Goal: Task Accomplishment & Management: Complete application form

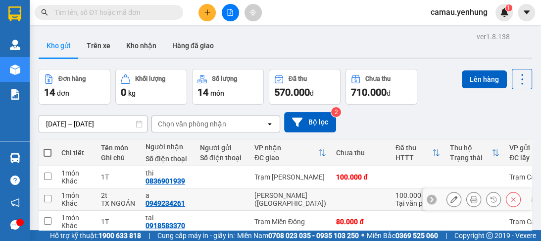
scroll to position [119, 0]
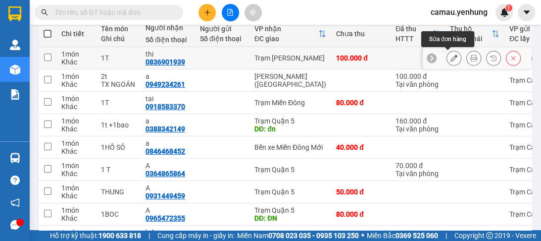
click at [452, 55] on button at bounding box center [454, 58] width 14 height 17
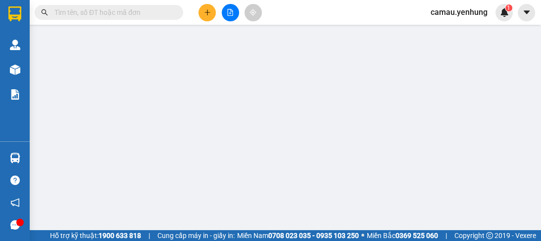
type input "0836901939"
type input "thi"
type input "100.000"
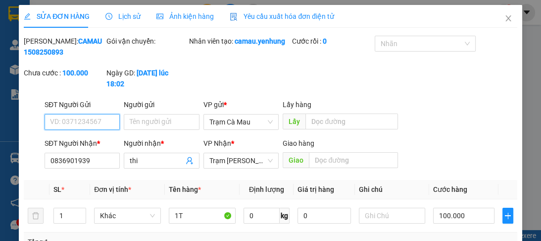
scroll to position [79, 0]
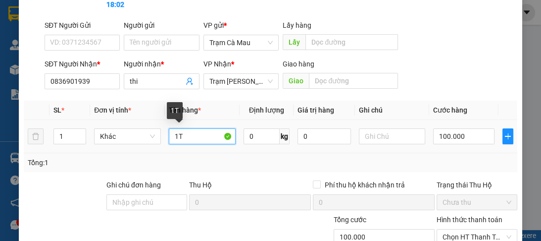
click at [175, 135] on input "1T" at bounding box center [202, 136] width 67 height 16
type input "3T"
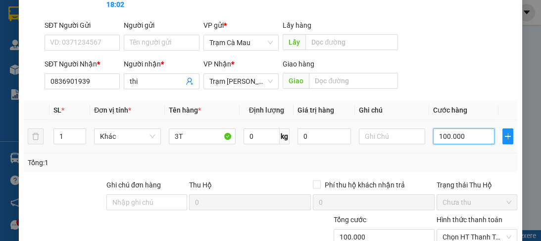
click at [467, 137] on input "100.000" at bounding box center [463, 136] width 61 height 16
type input "0"
type input "3"
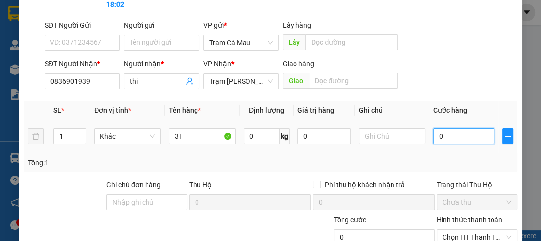
type input "3"
type input "03"
type input "30"
type input "030"
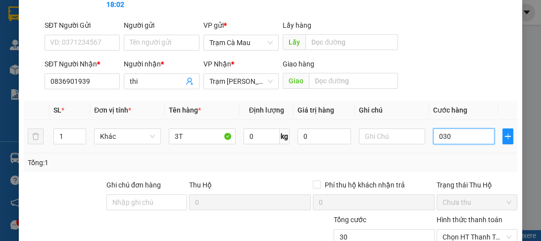
type input "300"
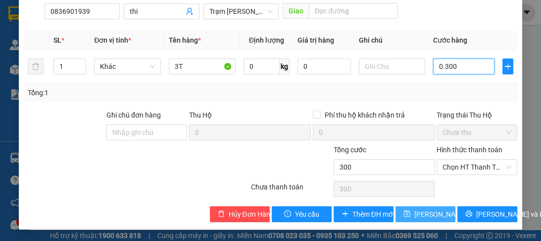
type input "0.300"
type input "300.000"
click at [419, 212] on span "[PERSON_NAME] đổi" at bounding box center [447, 213] width 64 height 11
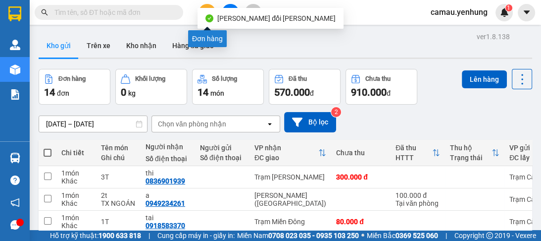
click at [202, 14] on button at bounding box center [207, 12] width 17 height 17
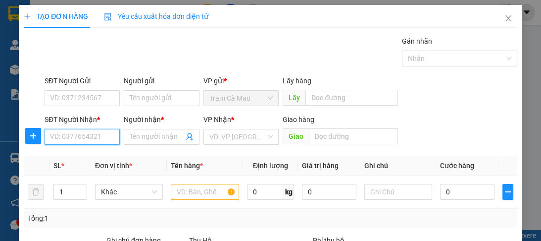
click at [65, 140] on input "SĐT Người Nhận *" at bounding box center [82, 137] width 75 height 16
type input "0975442873"
click at [100, 152] on div "0975442873 - A" at bounding box center [81, 156] width 63 height 11
type input "A"
type input "120.000"
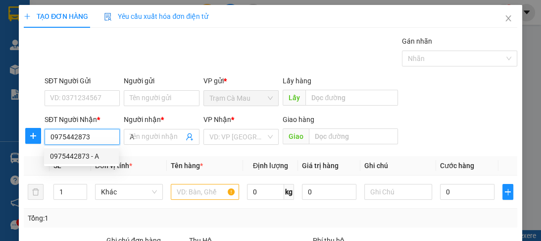
type input "120.000"
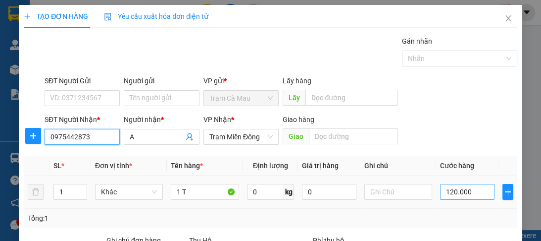
type input "0975442873"
click at [471, 195] on input "120.000" at bounding box center [467, 192] width 54 height 16
type input "0"
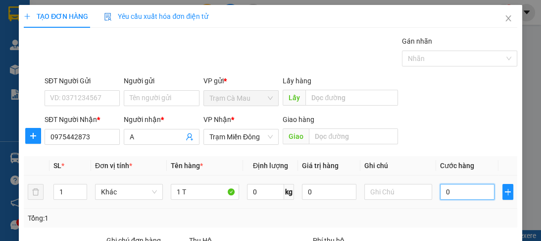
type input "1"
type input "01"
type input "10"
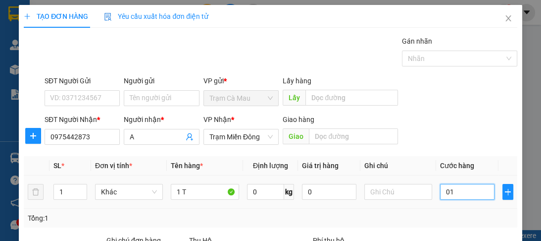
type input "010"
type input "100"
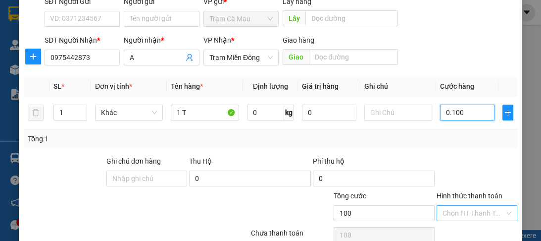
scroll to position [125, 0]
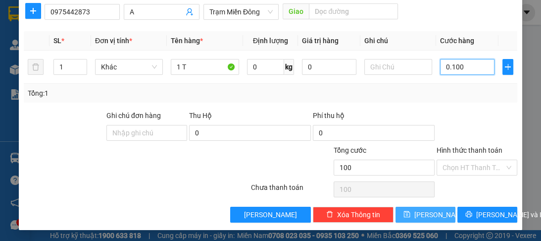
type input "0.100"
type input "100.000"
click at [410, 211] on icon "save" at bounding box center [407, 214] width 6 height 6
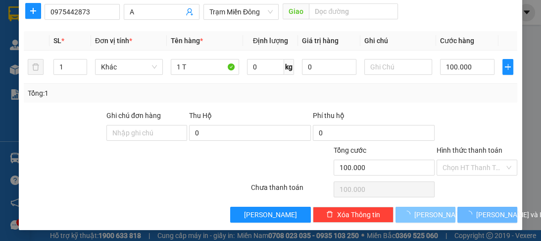
type input "0"
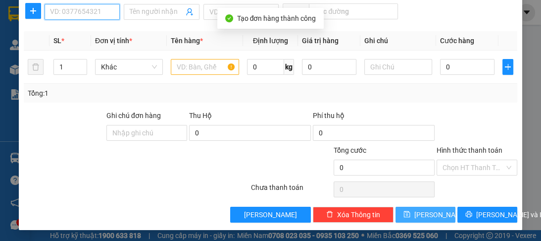
click at [69, 11] on input "SĐT Người Nhận *" at bounding box center [82, 12] width 75 height 16
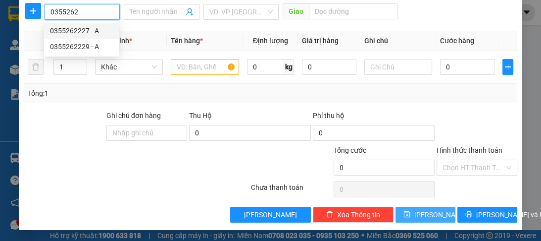
click at [64, 35] on div "0355262227 - A" at bounding box center [81, 30] width 63 height 11
type input "0355262227"
type input "A"
type input "50.000"
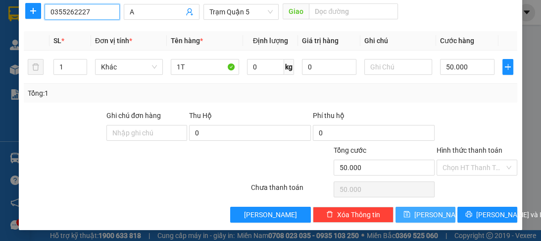
type input "0355262227"
click at [419, 216] on button "[PERSON_NAME]" at bounding box center [426, 215] width 60 height 16
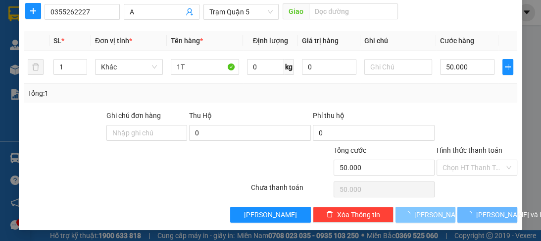
type input "0"
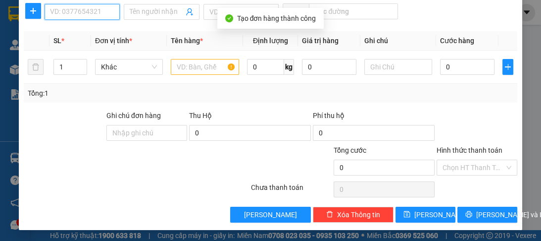
click at [92, 13] on input "SĐT Người Nhận *" at bounding box center [82, 12] width 75 height 16
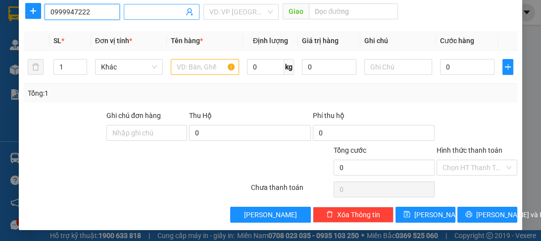
type input "0999947222"
click at [175, 14] on input "Người nhận *" at bounding box center [156, 11] width 53 height 11
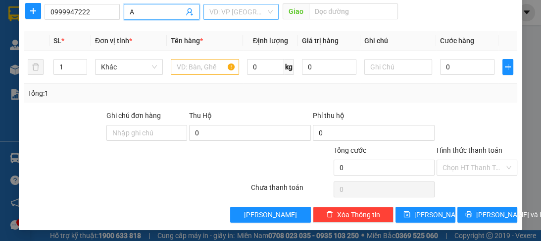
type input "A"
click at [233, 11] on input "search" at bounding box center [237, 11] width 56 height 15
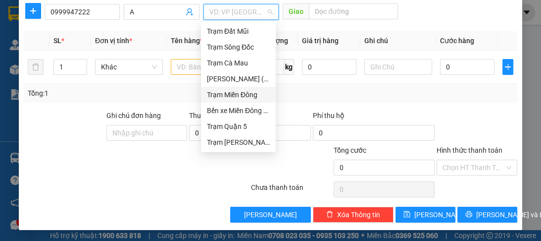
click at [228, 96] on div "Trạm Miền Đông" at bounding box center [238, 94] width 63 height 11
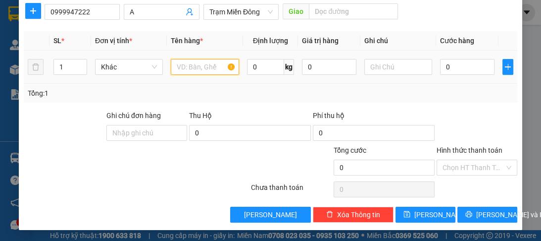
click at [193, 73] on input "text" at bounding box center [205, 67] width 68 height 16
type input "1 T"
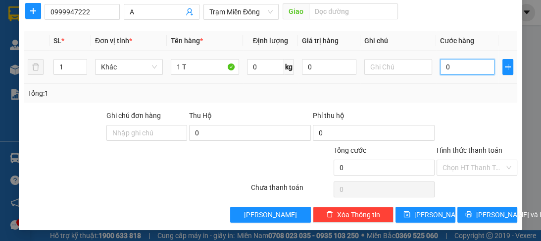
click at [448, 68] on input "0" at bounding box center [467, 67] width 54 height 16
type input "5"
type input "50"
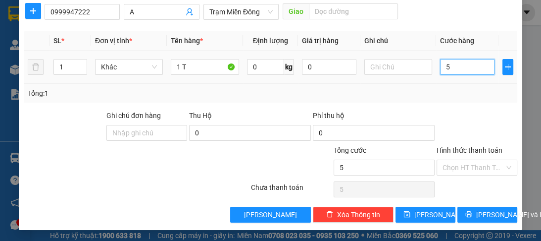
type input "50"
type input "50.000"
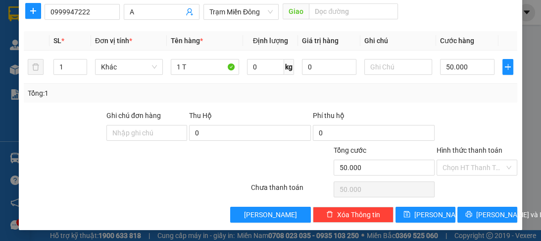
click at [453, 147] on label "Hình thức thanh toán" at bounding box center [470, 150] width 66 height 8
click at [453, 160] on input "Hình thức thanh toán" at bounding box center [474, 167] width 62 height 15
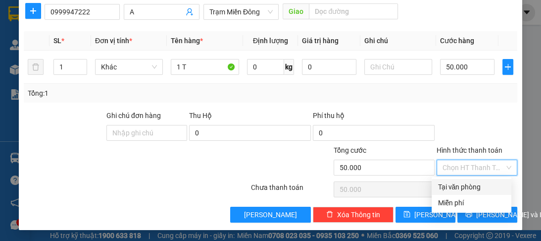
click at [451, 183] on div "Tại văn phòng" at bounding box center [472, 186] width 68 height 11
type input "0"
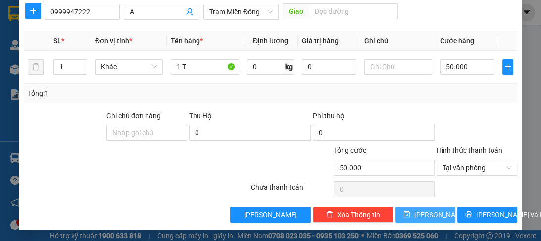
click at [426, 216] on span "[PERSON_NAME]" at bounding box center [441, 214] width 53 height 11
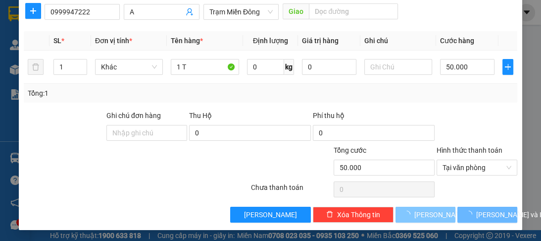
type input "0"
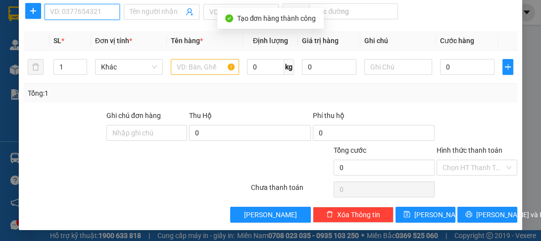
click at [66, 15] on input "SĐT Người Nhận *" at bounding box center [82, 12] width 75 height 16
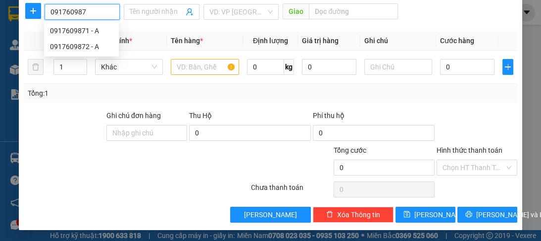
type input "0917609871"
click at [62, 34] on div "0917609871 - A" at bounding box center [81, 30] width 63 height 11
type input "A"
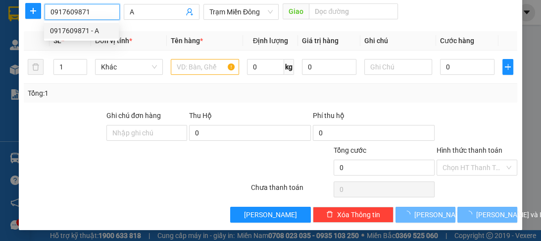
type input "130.000"
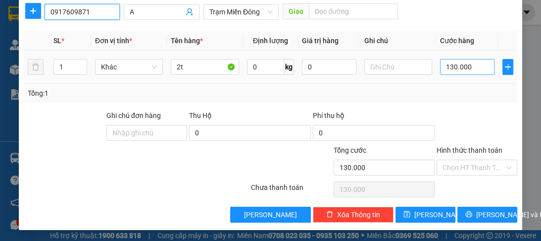
type input "0917609871"
click at [475, 65] on input "130.000" at bounding box center [467, 67] width 54 height 16
type input "0"
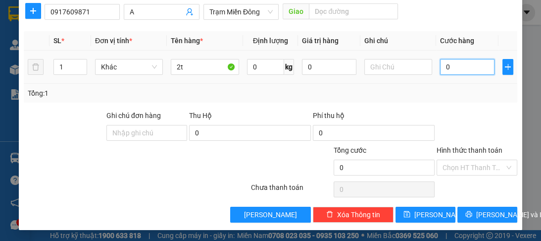
type input "1"
type input "01"
type input "10"
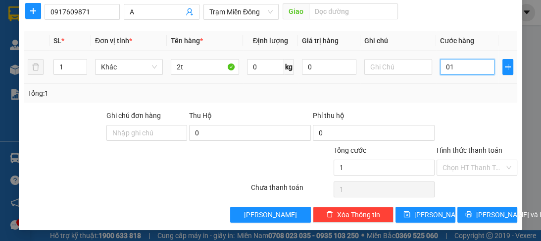
type input "010"
type input "100"
type input "0.100"
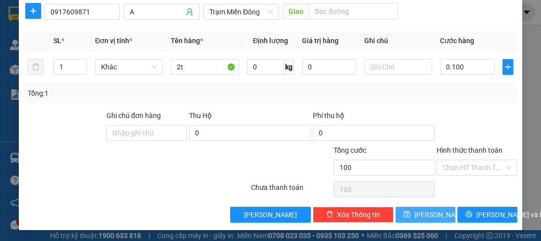
type input "100.000"
click at [428, 214] on span "[PERSON_NAME]" at bounding box center [441, 214] width 53 height 11
type input "0"
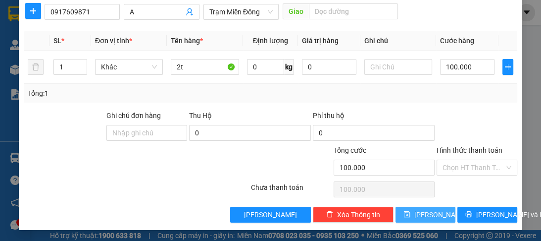
type input "0"
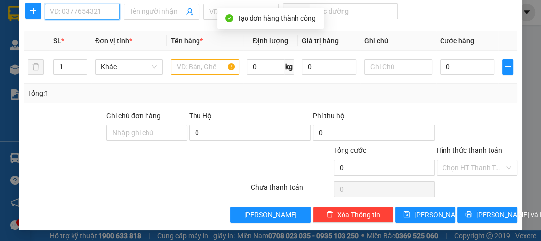
click at [74, 12] on input "SĐT Người Nhận *" at bounding box center [82, 12] width 75 height 16
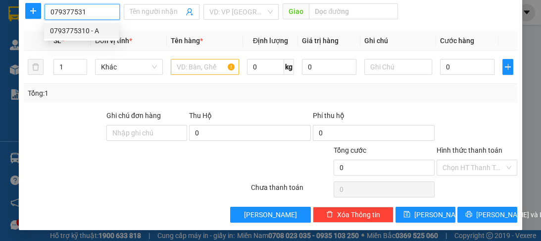
click at [71, 30] on div "0793775310 - A" at bounding box center [81, 30] width 63 height 11
type input "0793775310"
type input "A"
type input "80.000"
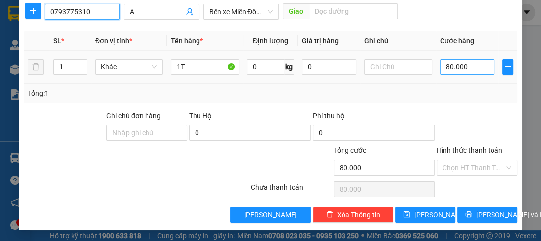
type input "0793775310"
click at [462, 68] on input "80.000" at bounding box center [467, 67] width 54 height 16
type input "0"
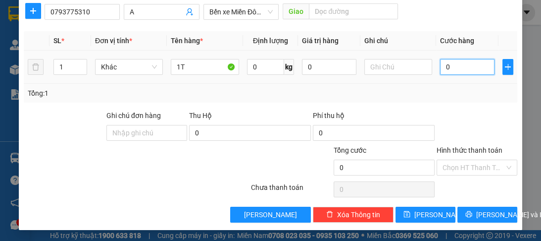
type input "8"
type input "08"
type input "0"
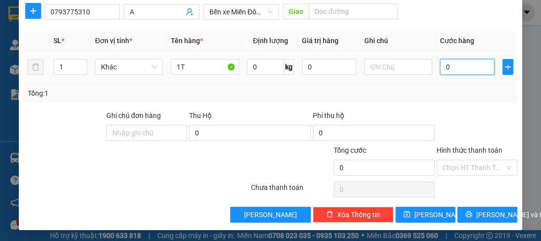
type input "07"
type input "7"
type input "70"
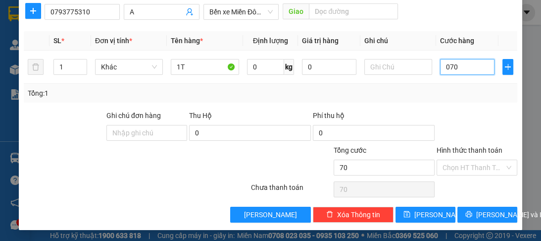
type input "070"
type input "70.000"
click at [467, 146] on label "Hình thức thanh toán" at bounding box center [470, 150] width 66 height 8
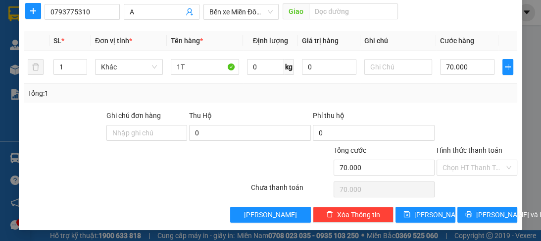
click at [467, 160] on input "Hình thức thanh toán" at bounding box center [474, 167] width 62 height 15
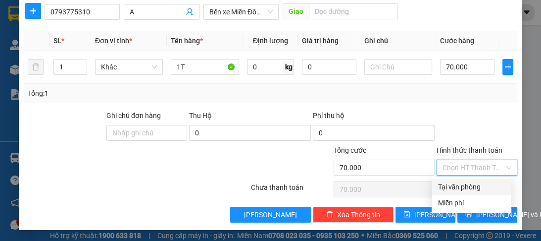
click at [459, 185] on div "Tại văn phòng" at bounding box center [472, 186] width 68 height 11
type input "0"
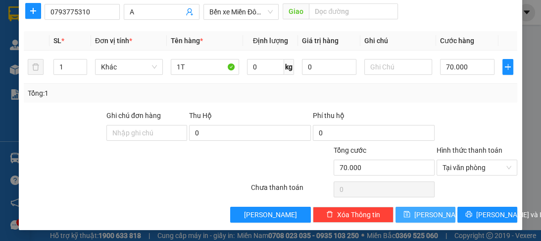
click at [429, 214] on span "[PERSON_NAME]" at bounding box center [441, 214] width 53 height 11
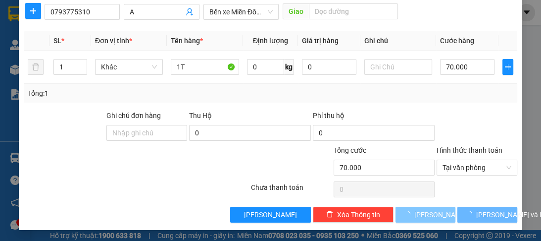
type input "0"
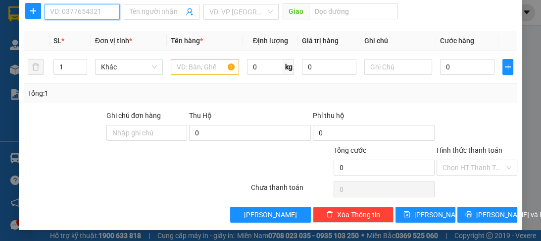
click at [75, 7] on input "SĐT Người Nhận *" at bounding box center [82, 12] width 75 height 16
click at [73, 35] on div "0946161558 - A" at bounding box center [81, 30] width 63 height 11
type input "0946161558"
type input "A"
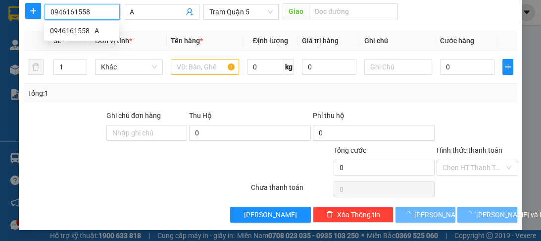
type input "80.000"
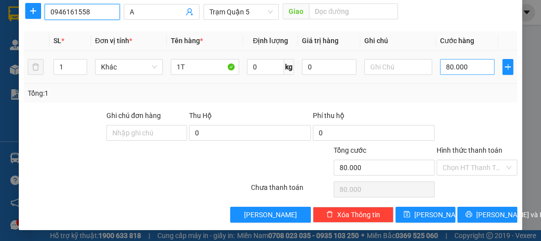
type input "0946161558"
click at [468, 67] on input "80.000" at bounding box center [467, 67] width 54 height 16
type input "0"
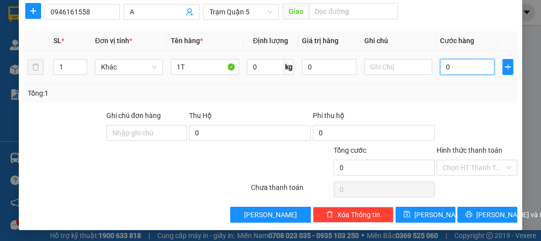
type input "5"
type input "05"
type input "50"
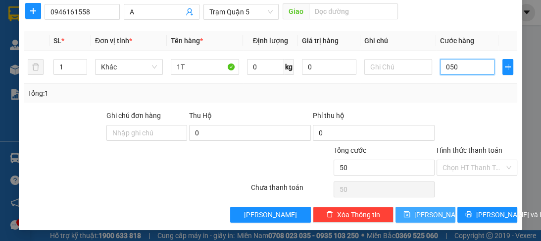
type input "050"
type input "50.000"
click at [418, 212] on button "[PERSON_NAME]" at bounding box center [426, 215] width 60 height 16
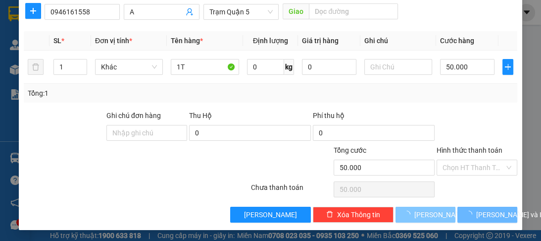
type input "0"
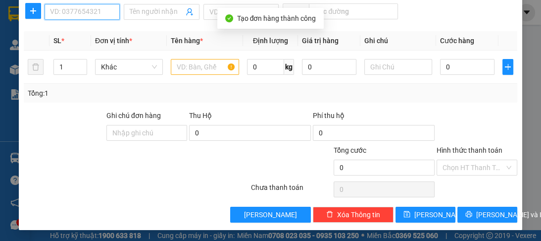
click at [71, 12] on input "SĐT Người Nhận *" at bounding box center [82, 12] width 75 height 16
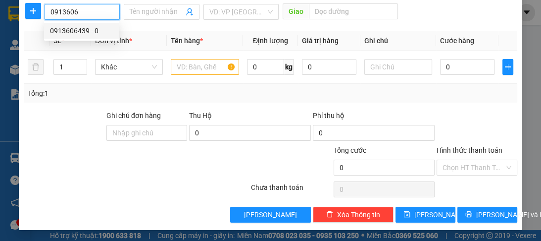
click at [65, 36] on div "0913606439 - 0" at bounding box center [81, 30] width 63 height 11
type input "0913606439"
type input "0"
type input "300.000"
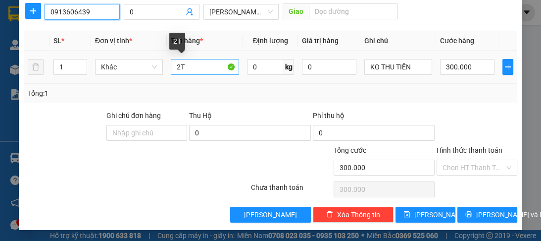
type input "0913606439"
click at [178, 67] on input "2T" at bounding box center [205, 67] width 68 height 16
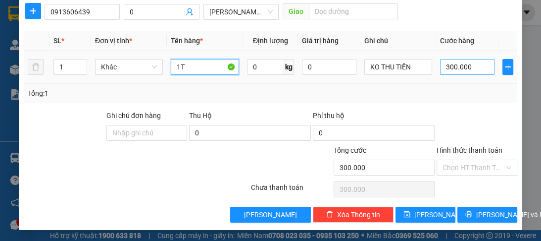
type input "1T"
click at [469, 69] on input "300.000" at bounding box center [467, 67] width 54 height 16
type input "0"
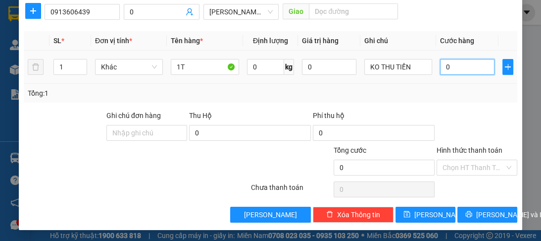
type input "1"
type input "01"
type input "15"
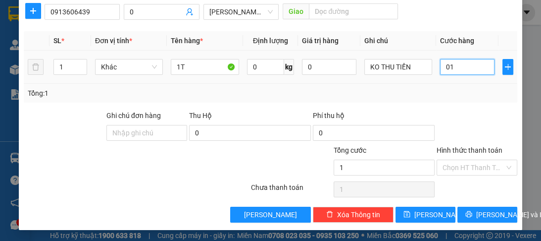
type input "015"
type input "150"
type input "0.150"
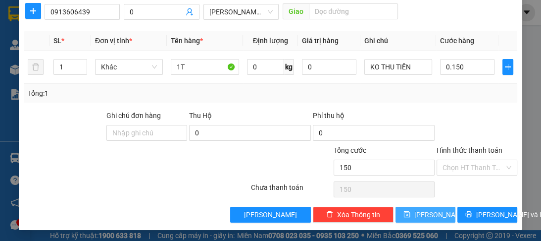
type input "150.000"
click at [423, 211] on span "[PERSON_NAME]" at bounding box center [441, 214] width 53 height 11
type input "0"
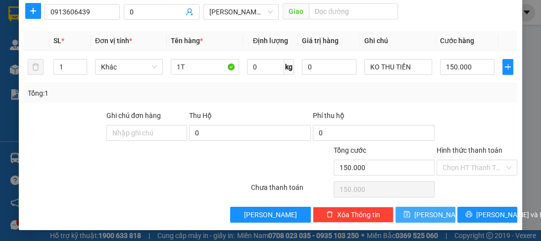
type input "0"
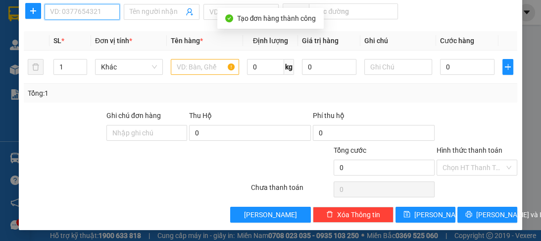
click at [88, 14] on input "SĐT Người Nhận *" at bounding box center [82, 12] width 75 height 16
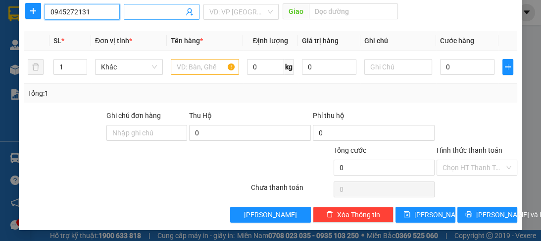
type input "0945272131"
click at [141, 6] on input "Người nhận *" at bounding box center [156, 11] width 53 height 11
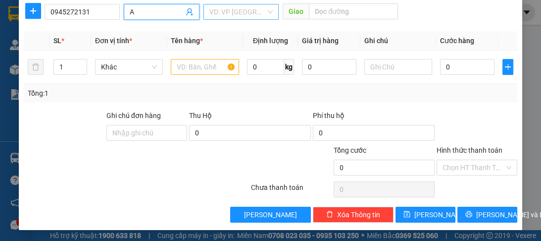
type input "A"
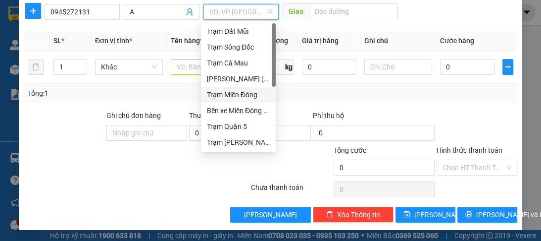
click at [209, 12] on input "search" at bounding box center [237, 11] width 56 height 15
click at [225, 124] on div "Trạm Quận 5" at bounding box center [238, 126] width 63 height 11
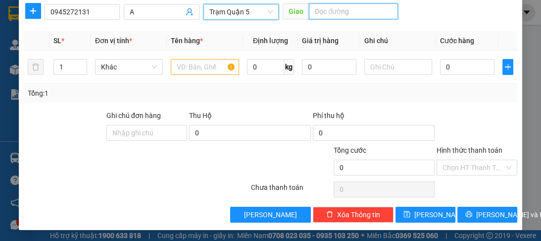
click at [317, 12] on input "text" at bounding box center [353, 11] width 89 height 16
type input "D"
type input "ĐN"
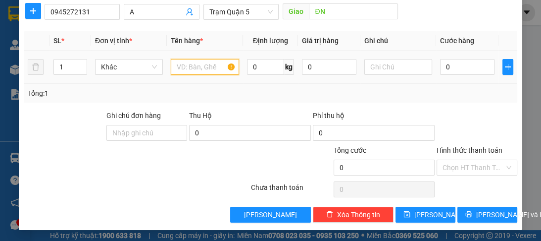
click at [208, 67] on input "text" at bounding box center [205, 67] width 68 height 16
type input "1T"
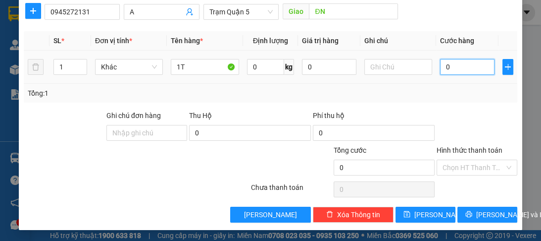
click at [445, 68] on input "0" at bounding box center [467, 67] width 54 height 16
type input "1"
type input "10"
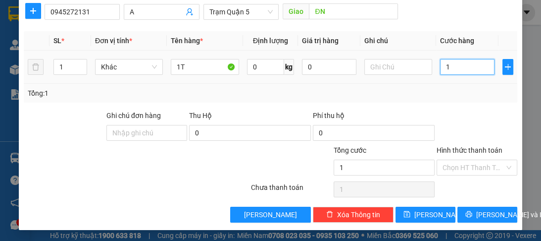
type input "10"
type input "100"
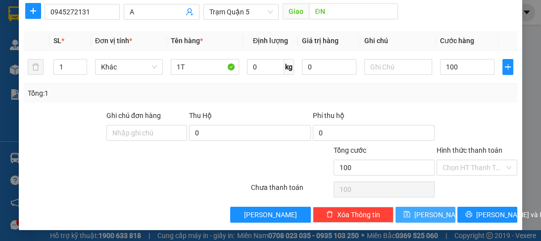
type input "100.000"
click at [427, 220] on button "[PERSON_NAME]" at bounding box center [426, 215] width 60 height 16
type input "0"
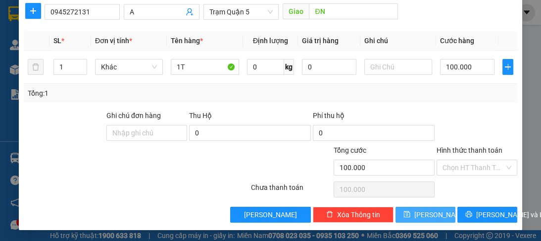
type input "0"
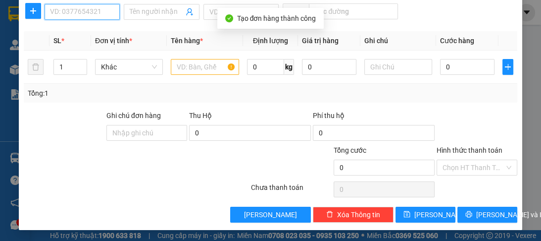
click at [75, 18] on input "SĐT Người Nhận *" at bounding box center [82, 12] width 75 height 16
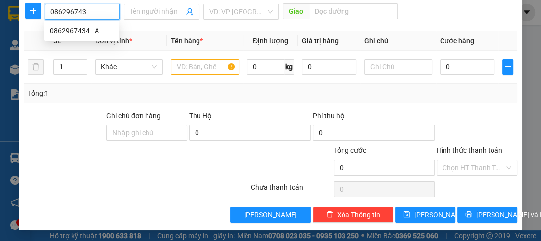
type input "0862967434"
click at [73, 32] on div "0862967434 - A" at bounding box center [81, 30] width 63 height 11
type input "A"
type input "70.000"
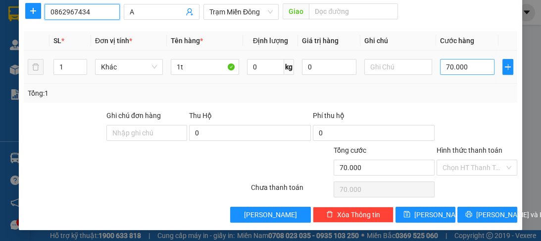
type input "0862967434"
click at [467, 65] on input "70.000" at bounding box center [467, 67] width 54 height 16
type input "0"
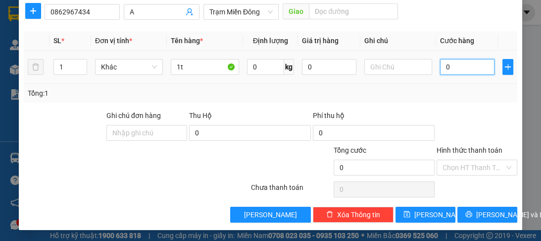
type input "8"
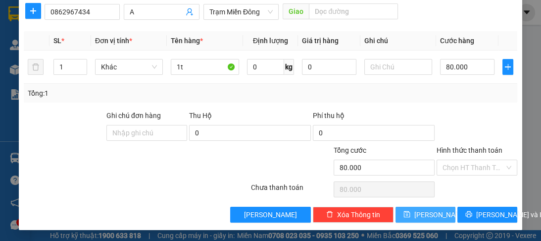
click at [425, 214] on span "[PERSON_NAME]" at bounding box center [441, 214] width 53 height 11
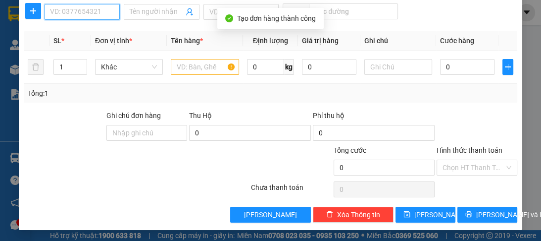
click at [77, 14] on input "SĐT Người Nhận *" at bounding box center [82, 12] width 75 height 16
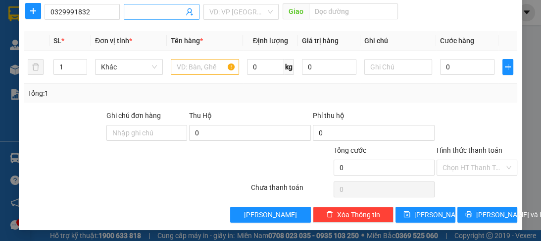
click at [146, 11] on input "Người nhận *" at bounding box center [156, 11] width 53 height 11
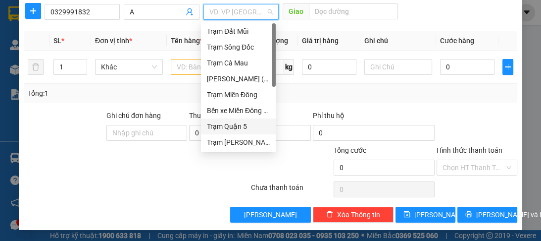
click at [212, 12] on input "search" at bounding box center [237, 11] width 56 height 15
click at [246, 127] on div "Trạm Quận 5" at bounding box center [238, 126] width 63 height 11
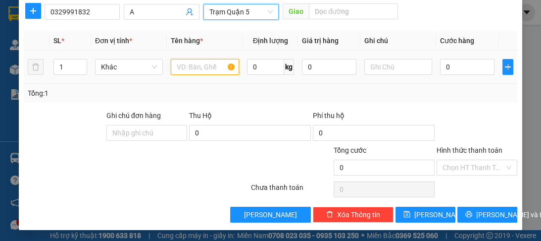
click at [204, 69] on input "text" at bounding box center [205, 67] width 68 height 16
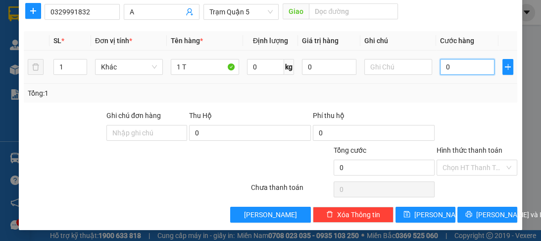
click at [460, 70] on input "0" at bounding box center [467, 67] width 54 height 16
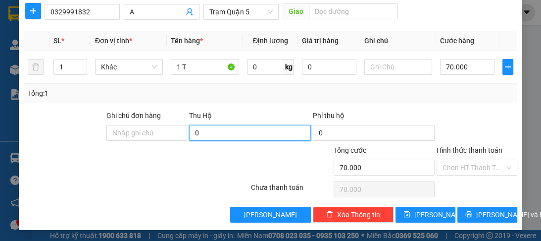
click at [210, 131] on input "0" at bounding box center [250, 133] width 122 height 16
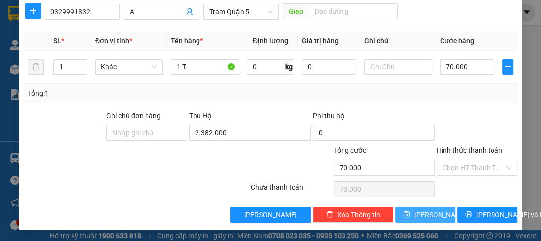
click at [411, 215] on icon "save" at bounding box center [407, 213] width 7 height 7
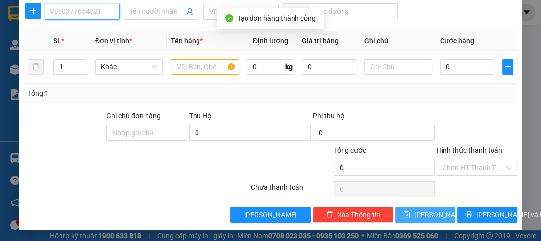
click at [67, 12] on input "SĐT Người Nhận *" at bounding box center [82, 12] width 75 height 16
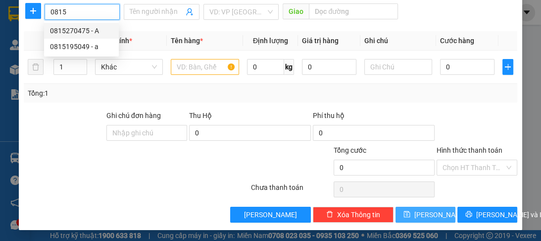
click at [67, 32] on div "0815270475 - A" at bounding box center [81, 30] width 63 height 11
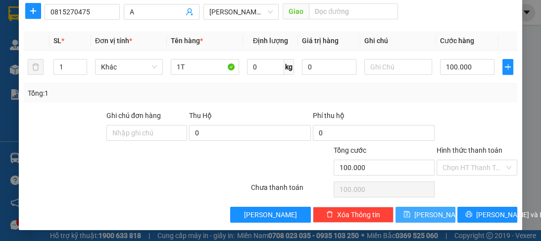
click at [406, 214] on button "[PERSON_NAME]" at bounding box center [426, 215] width 60 height 16
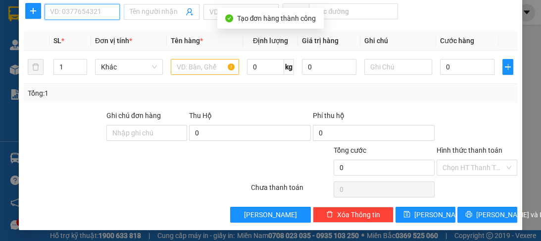
click at [78, 12] on input "SĐT Người Nhận *" at bounding box center [82, 12] width 75 height 16
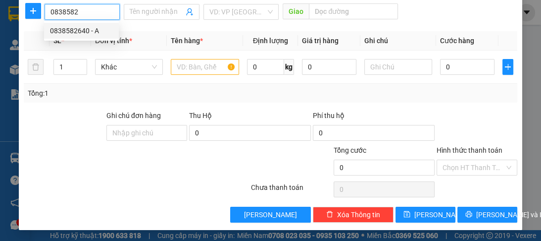
click at [72, 30] on div "0838582640 - A" at bounding box center [81, 30] width 63 height 11
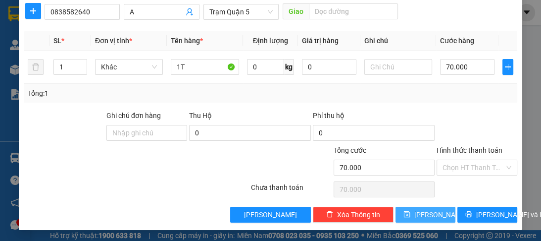
click at [417, 214] on button "[PERSON_NAME]" at bounding box center [426, 215] width 60 height 16
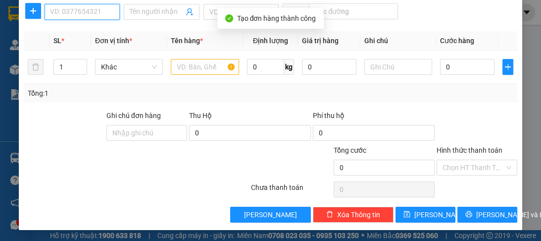
click at [53, 11] on input "SĐT Người Nhận *" at bounding box center [82, 12] width 75 height 16
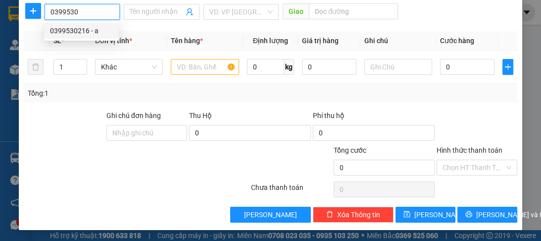
click at [63, 36] on div "0399530216 - a" at bounding box center [81, 30] width 63 height 11
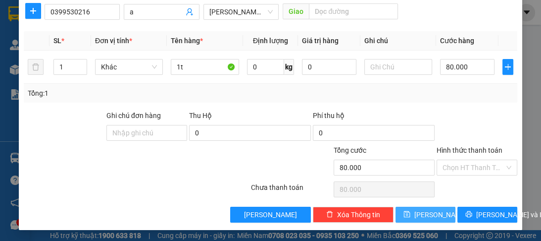
click at [426, 214] on span "[PERSON_NAME]" at bounding box center [441, 214] width 53 height 11
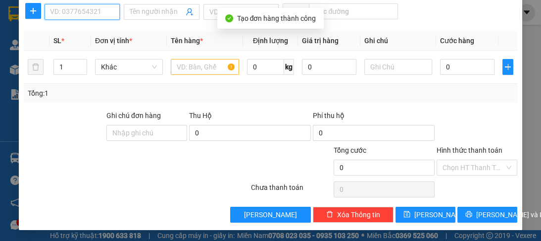
click at [88, 16] on input "SĐT Người Nhận *" at bounding box center [82, 12] width 75 height 16
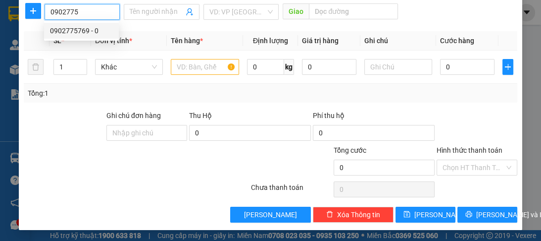
click at [79, 34] on div "0902775769 - 0" at bounding box center [81, 30] width 63 height 11
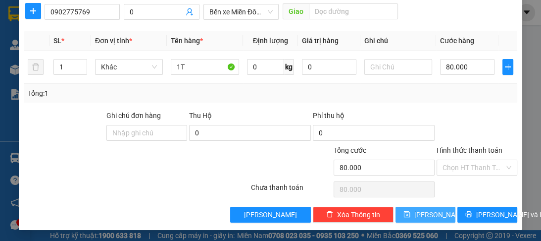
click at [424, 211] on span "[PERSON_NAME]" at bounding box center [441, 214] width 53 height 11
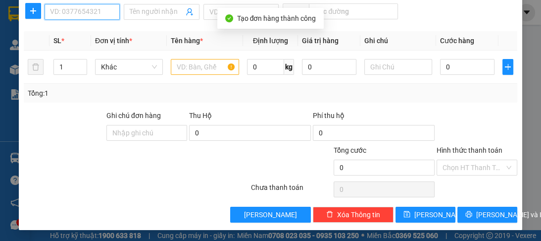
click at [83, 14] on input "SĐT Người Nhận *" at bounding box center [82, 12] width 75 height 16
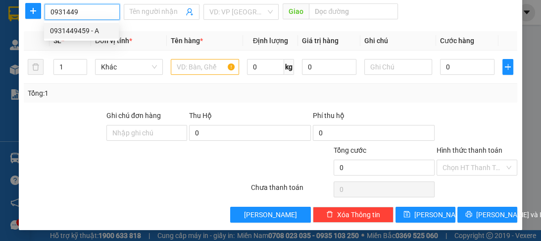
click at [77, 34] on div "0931449459 - A" at bounding box center [81, 30] width 63 height 11
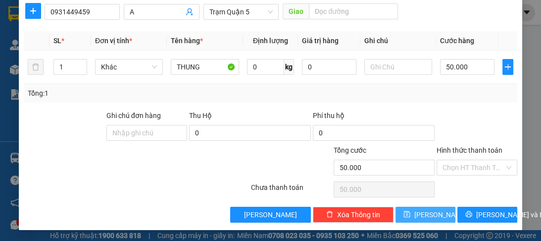
click at [411, 216] on icon "save" at bounding box center [407, 213] width 7 height 7
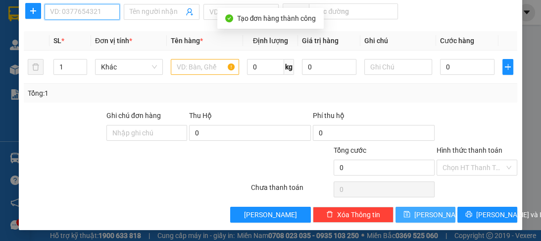
click at [102, 15] on input "SĐT Người Nhận *" at bounding box center [82, 12] width 75 height 16
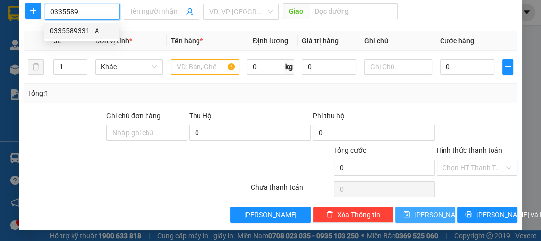
click at [88, 34] on div "0335589331 - A" at bounding box center [81, 30] width 63 height 11
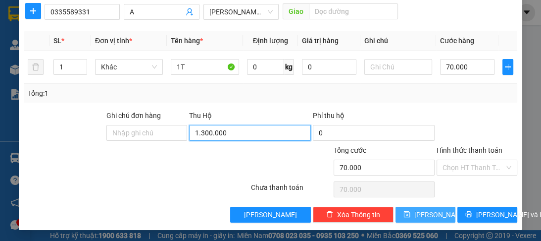
click at [222, 129] on input "1.300.000" at bounding box center [250, 133] width 122 height 16
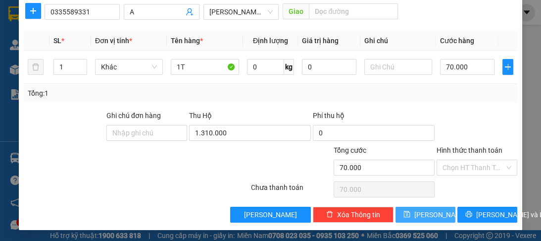
click at [424, 212] on span "[PERSON_NAME]" at bounding box center [441, 214] width 53 height 11
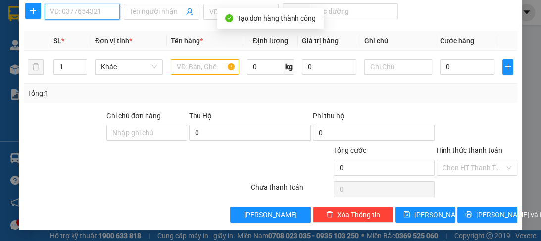
click at [94, 7] on input "SĐT Người Nhận *" at bounding box center [82, 12] width 75 height 16
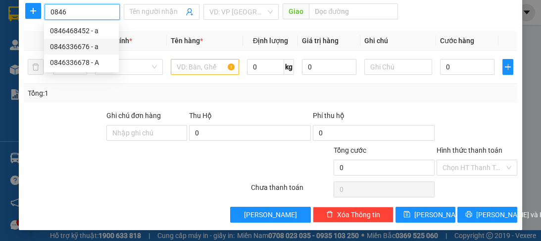
click at [74, 48] on div "0846336676 - a" at bounding box center [81, 46] width 63 height 11
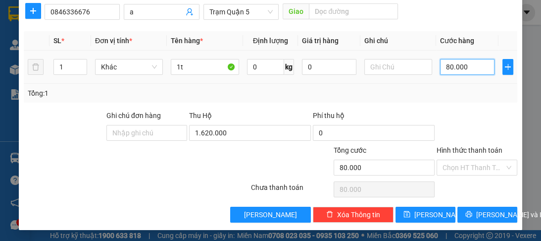
click at [483, 62] on input "80.000" at bounding box center [467, 67] width 54 height 16
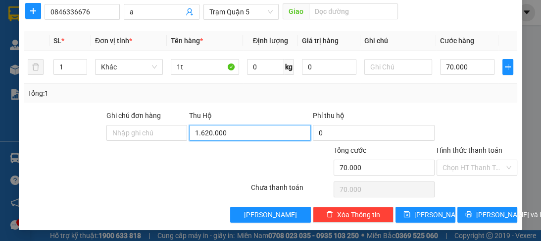
click at [220, 130] on input "1.620.000" at bounding box center [250, 133] width 122 height 16
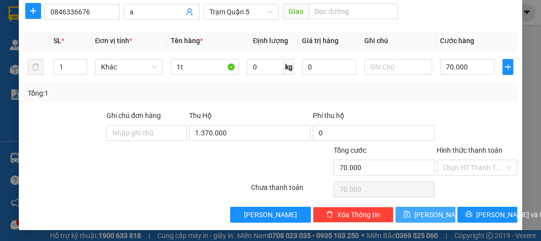
click at [411, 211] on icon "save" at bounding box center [407, 213] width 7 height 7
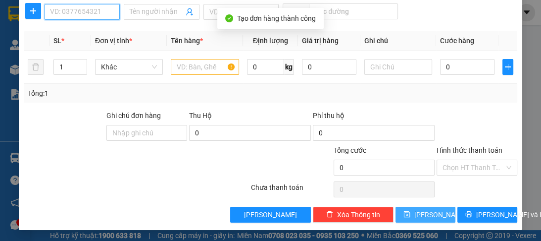
click at [74, 12] on input "SĐT Người Nhận *" at bounding box center [82, 12] width 75 height 16
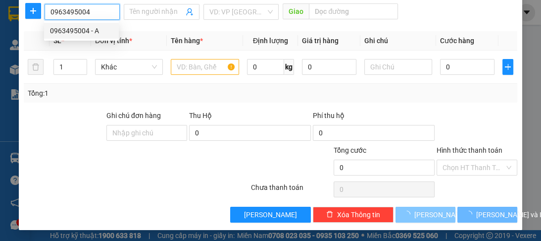
click at [67, 28] on div "0963495004 - A" at bounding box center [81, 30] width 63 height 11
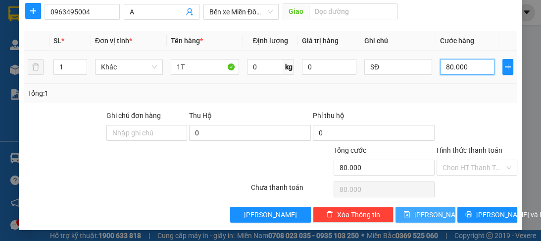
click at [469, 64] on input "80.000" at bounding box center [467, 67] width 54 height 16
click at [426, 214] on span "[PERSON_NAME]" at bounding box center [441, 214] width 53 height 11
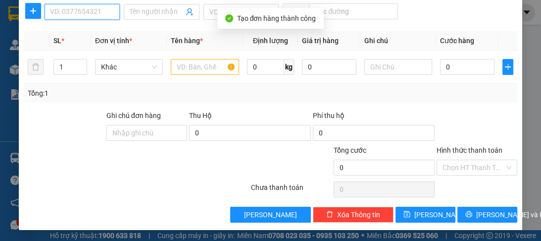
click at [68, 12] on input "SĐT Người Nhận *" at bounding box center [82, 12] width 75 height 16
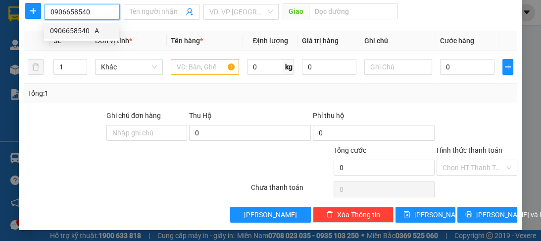
click at [60, 30] on div "0906658540 - A" at bounding box center [81, 30] width 63 height 11
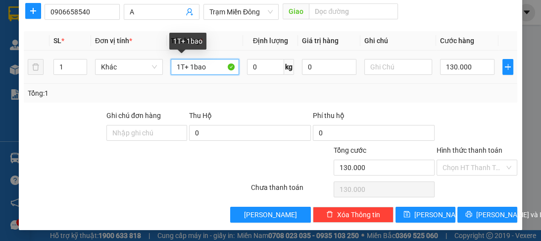
click at [203, 65] on input "1T+ 1bao" at bounding box center [205, 67] width 68 height 16
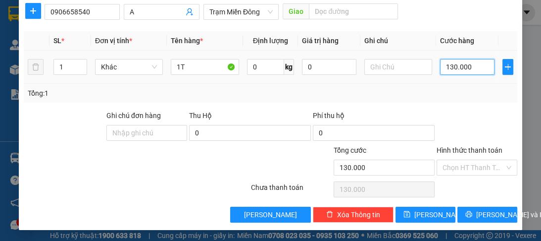
click at [467, 71] on input "130.000" at bounding box center [467, 67] width 54 height 16
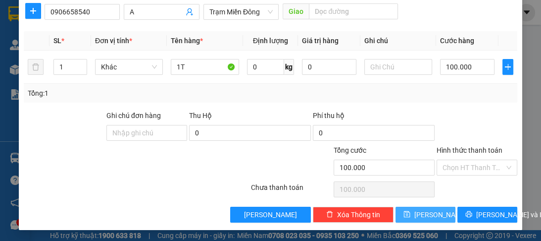
click at [421, 215] on span "[PERSON_NAME]" at bounding box center [441, 214] width 53 height 11
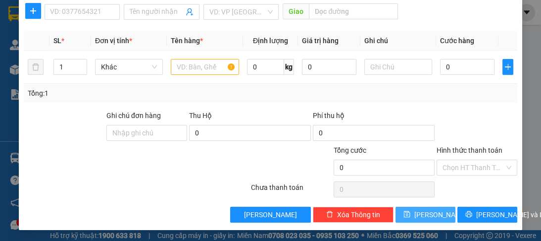
scroll to position [6, 0]
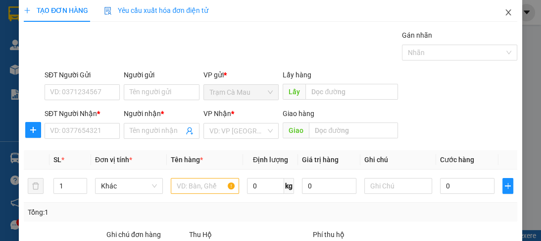
click at [505, 16] on icon "close" at bounding box center [509, 12] width 8 height 8
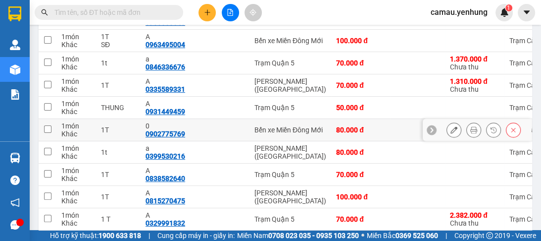
scroll to position [202, 0]
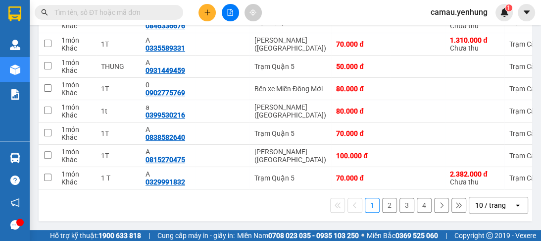
click at [514, 203] on icon "open" at bounding box center [518, 205] width 8 height 8
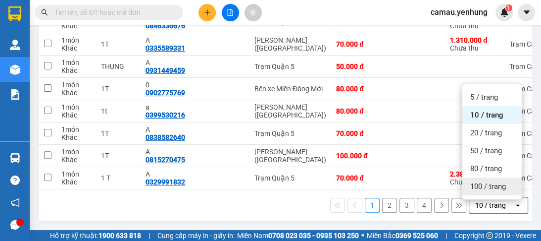
click at [490, 186] on span "100 / trang" at bounding box center [488, 186] width 36 height 10
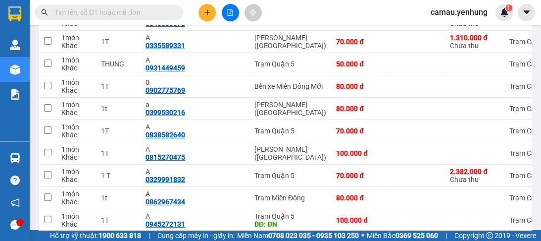
scroll to position [162, 0]
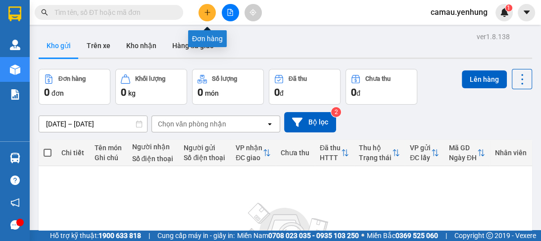
click at [207, 15] on icon "plus" at bounding box center [207, 12] width 7 height 7
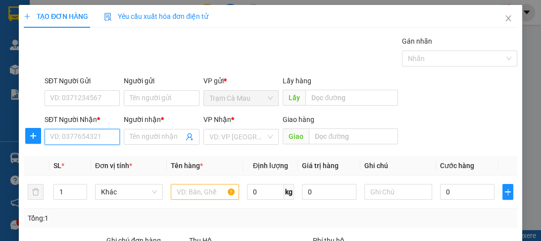
click at [87, 139] on input "SĐT Người Nhận *" at bounding box center [82, 137] width 75 height 16
type input "0972002777"
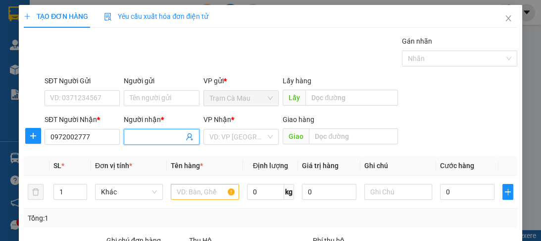
click at [139, 140] on input "Người nhận *" at bounding box center [156, 136] width 53 height 11
type input "A"
click at [216, 131] on input "search" at bounding box center [237, 136] width 56 height 15
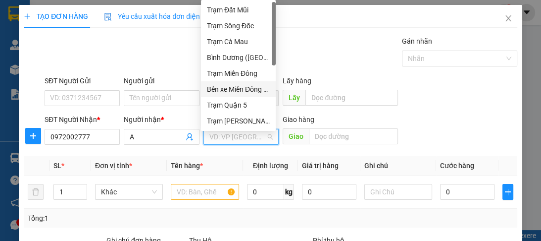
click at [224, 88] on div "Bến xe Miền Đông Mới" at bounding box center [238, 89] width 63 height 11
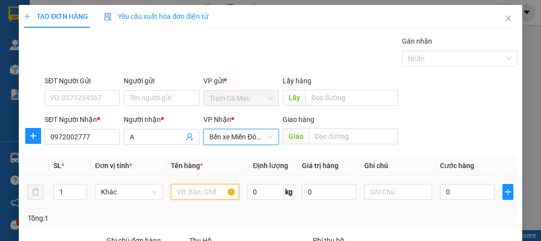
click at [194, 192] on input "text" at bounding box center [205, 192] width 68 height 16
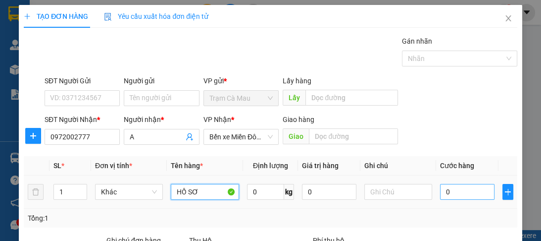
type input "HỒ SƠ"
click at [448, 194] on input "0" at bounding box center [467, 192] width 54 height 16
type input "3"
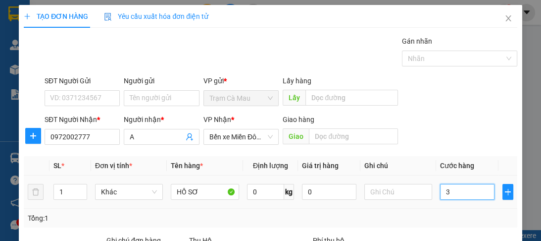
type input "30"
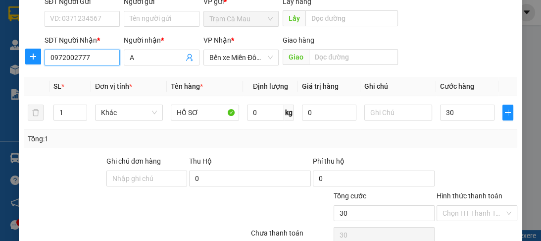
type input "30.000"
click at [79, 56] on input "0972002777" at bounding box center [82, 58] width 75 height 16
click at [93, 56] on input "0972002777" at bounding box center [82, 58] width 75 height 16
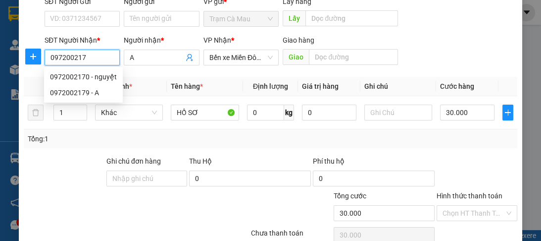
type input "0972002170"
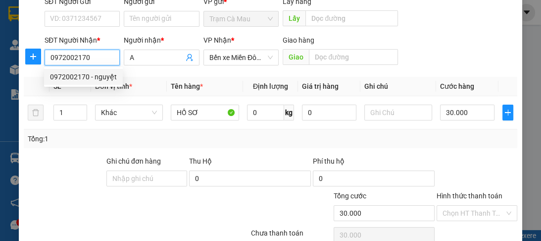
click at [77, 82] on div "0972002170 - nguyệt" at bounding box center [83, 76] width 67 height 11
type input "nguyệt"
type input "40.000"
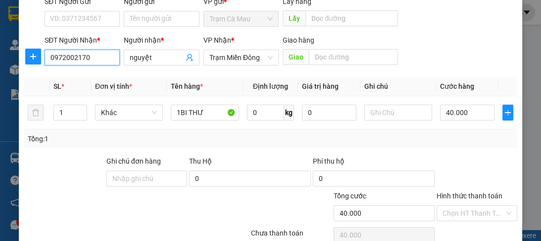
scroll to position [125, 0]
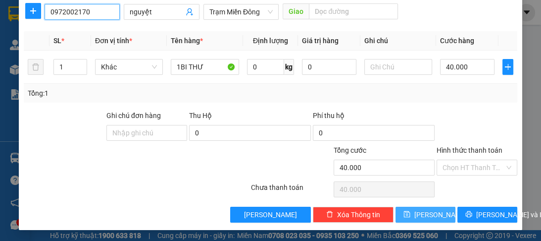
type input "0972002170"
click at [421, 211] on span "[PERSON_NAME]" at bounding box center [441, 214] width 53 height 11
type input "0"
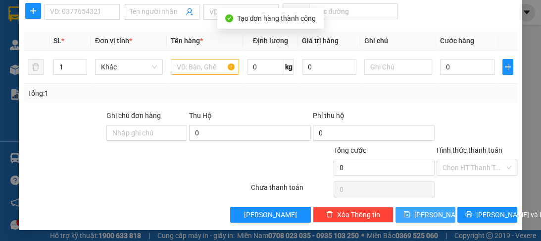
scroll to position [0, 0]
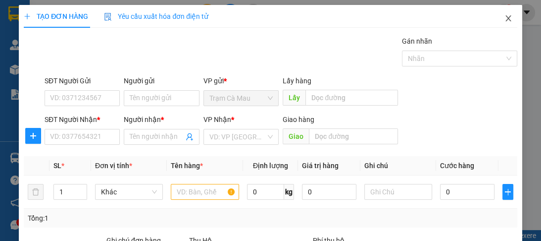
click at [505, 18] on icon "close" at bounding box center [509, 18] width 8 height 8
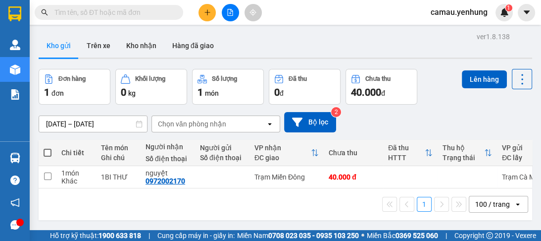
click at [48, 151] on span at bounding box center [48, 153] width 8 height 8
click at [48, 148] on input "checkbox" at bounding box center [48, 148] width 0 height 0
checkbox input "true"
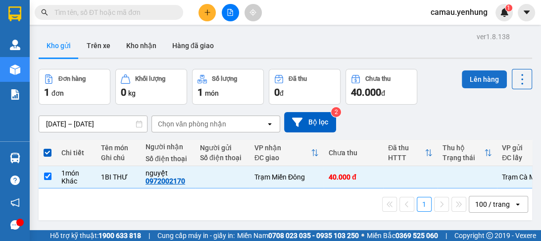
click at [469, 77] on button "Lên hàng" at bounding box center [484, 79] width 45 height 18
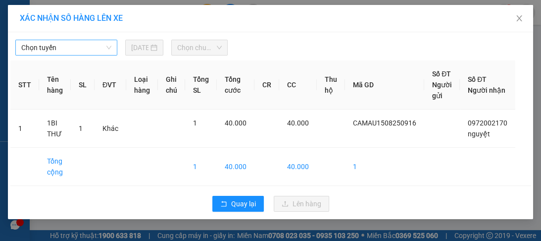
click at [105, 48] on span "Chọn tuyến" at bounding box center [66, 47] width 90 height 15
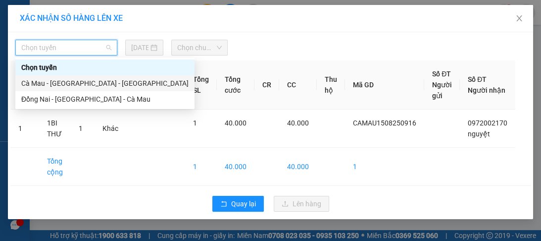
click at [96, 85] on div "Cà Mau - Sài Gòn - Đồng Nai" at bounding box center [104, 83] width 167 height 11
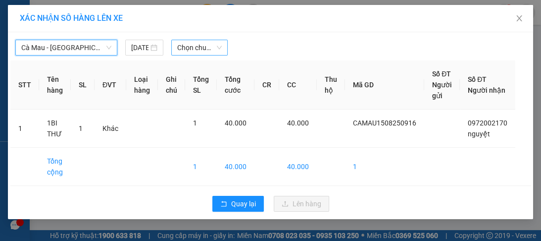
click at [216, 49] on span "Chọn chuyến" at bounding box center [199, 47] width 45 height 15
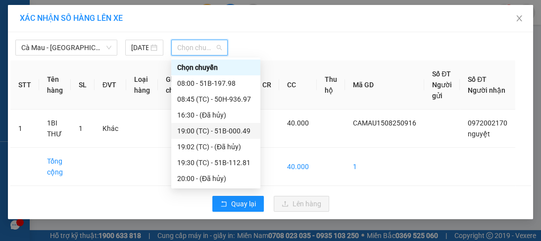
click at [225, 131] on div "19:00 (TC) - 51B-000.49" at bounding box center [215, 130] width 77 height 11
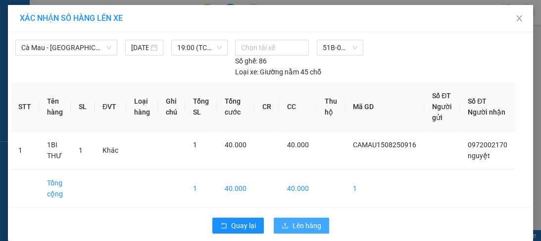
click at [293, 223] on span "Lên hàng" at bounding box center [307, 225] width 29 height 11
